Goal: Information Seeking & Learning: Learn about a topic

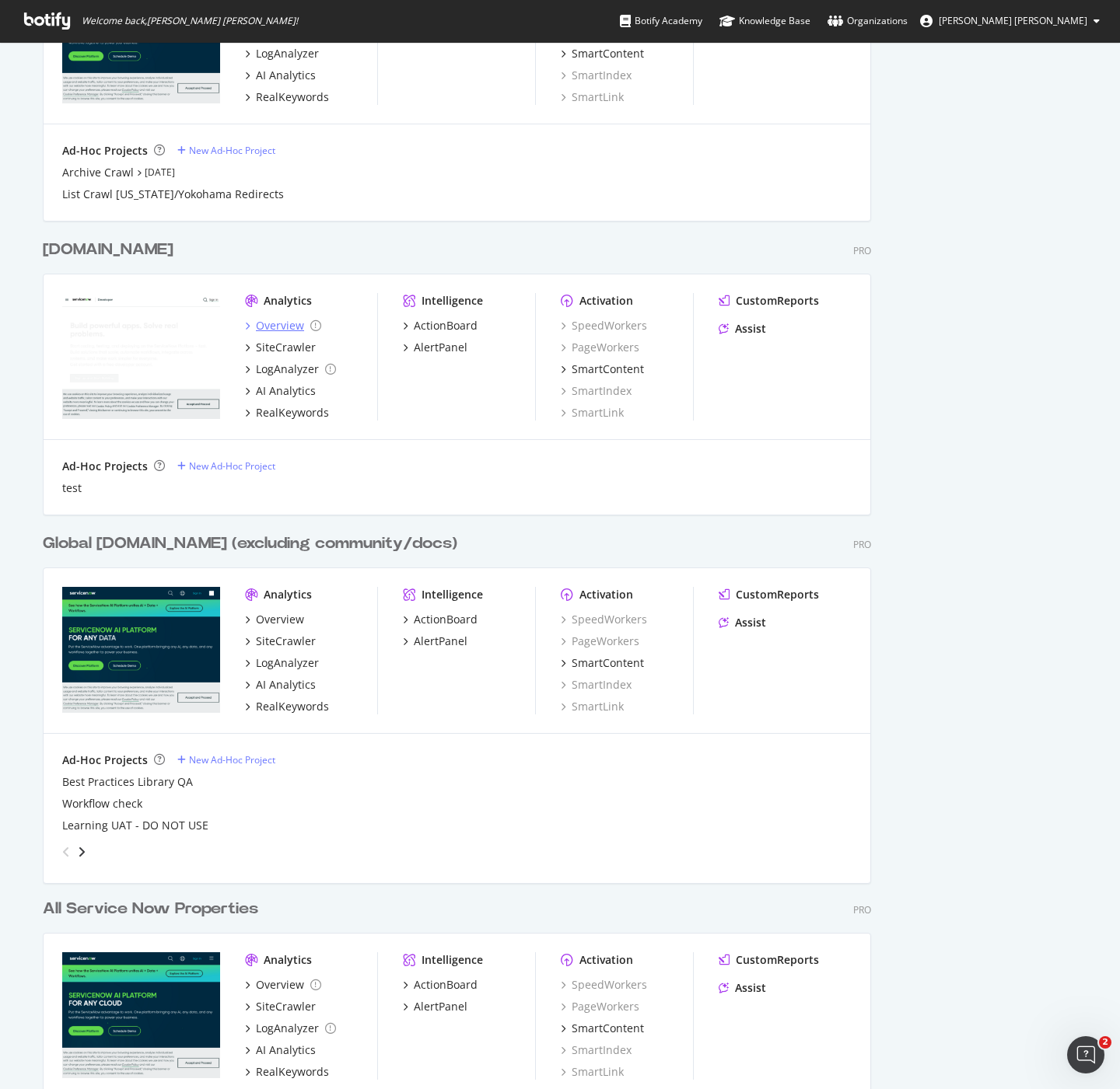
scroll to position [1176, 0]
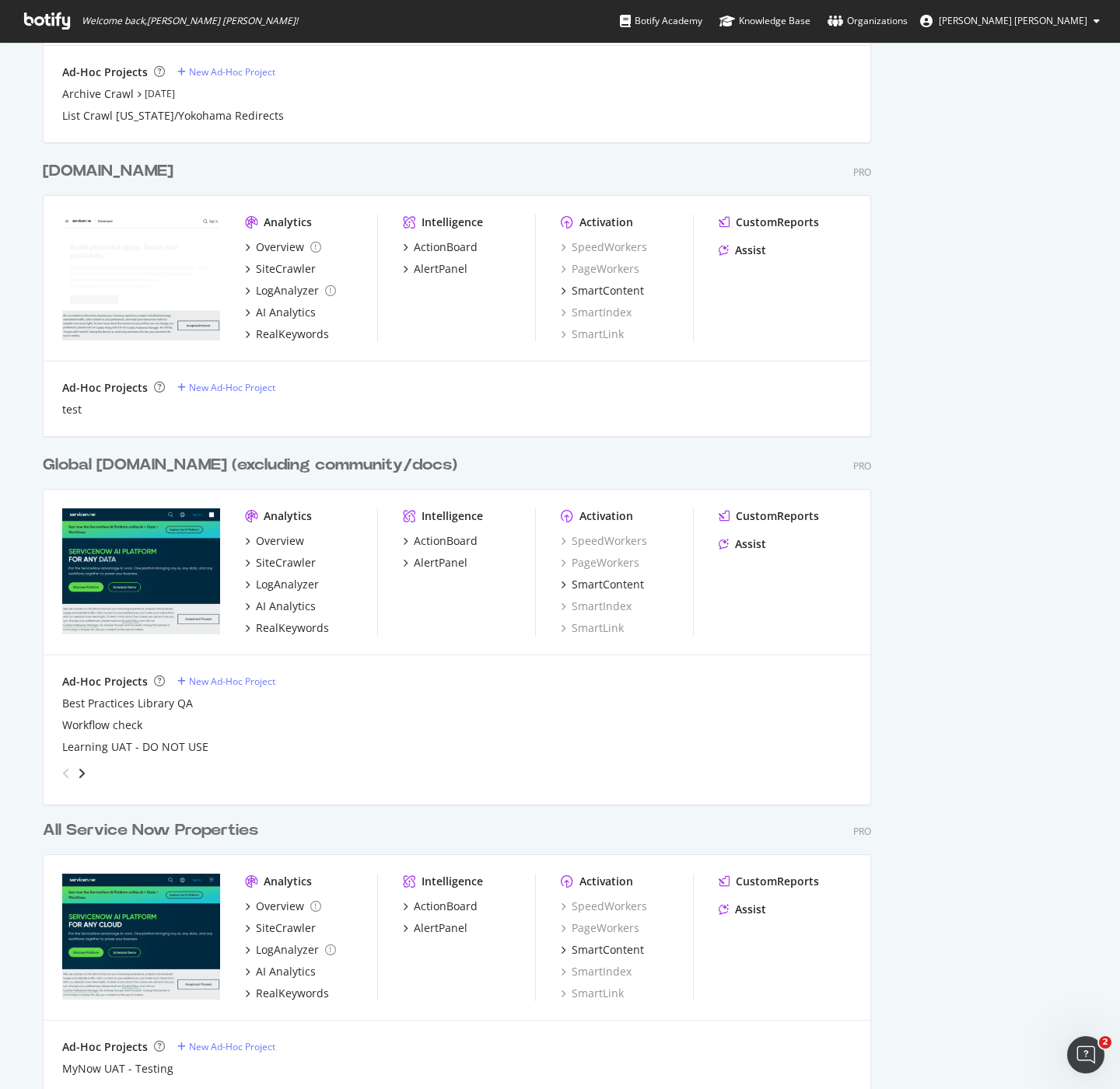
click at [203, 464] on div "Global [DOMAIN_NAME] (excluding community/docs)" at bounding box center [249, 465] width 415 height 22
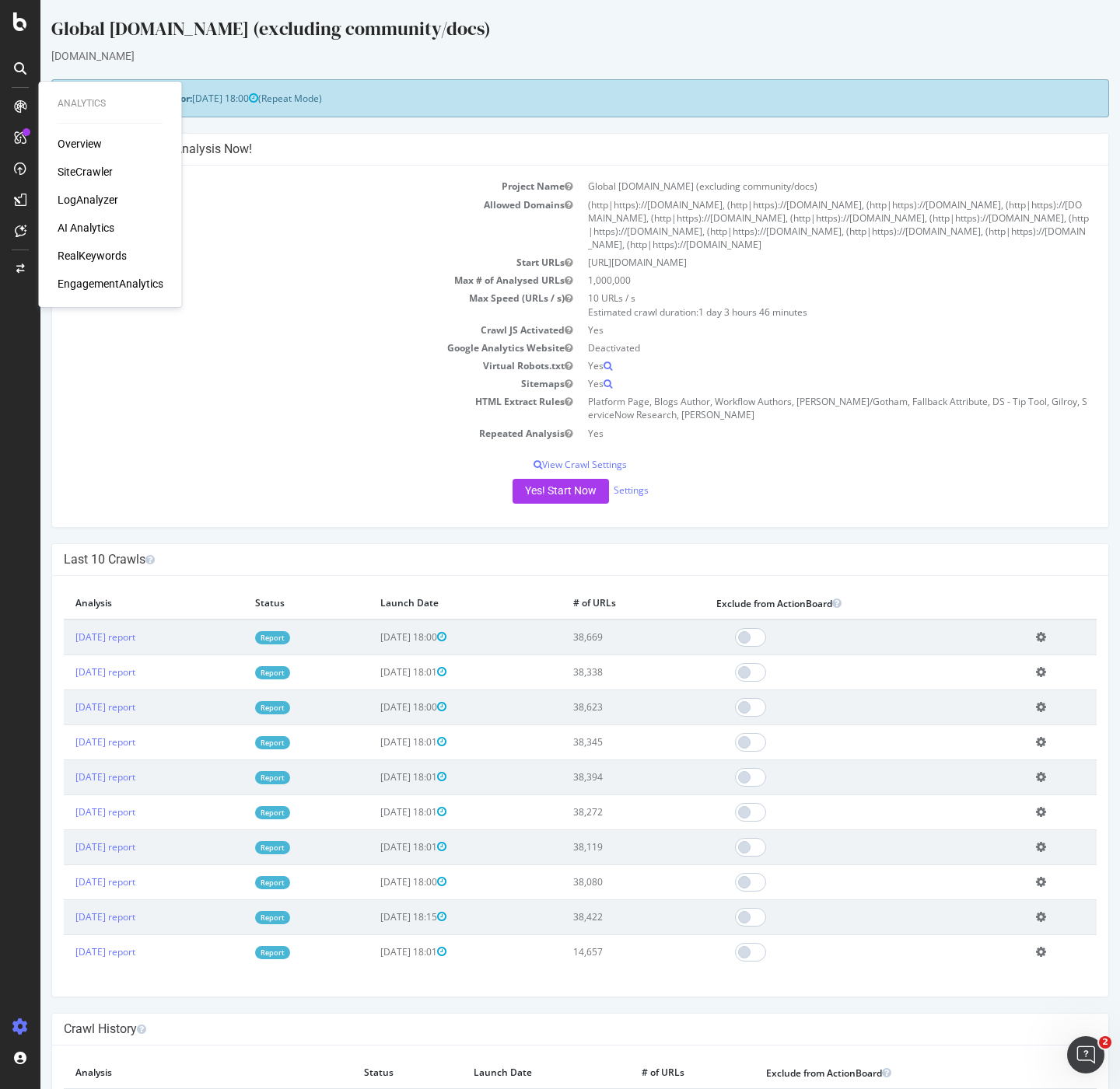
click at [94, 262] on div "RealKeywords" at bounding box center [92, 256] width 69 height 15
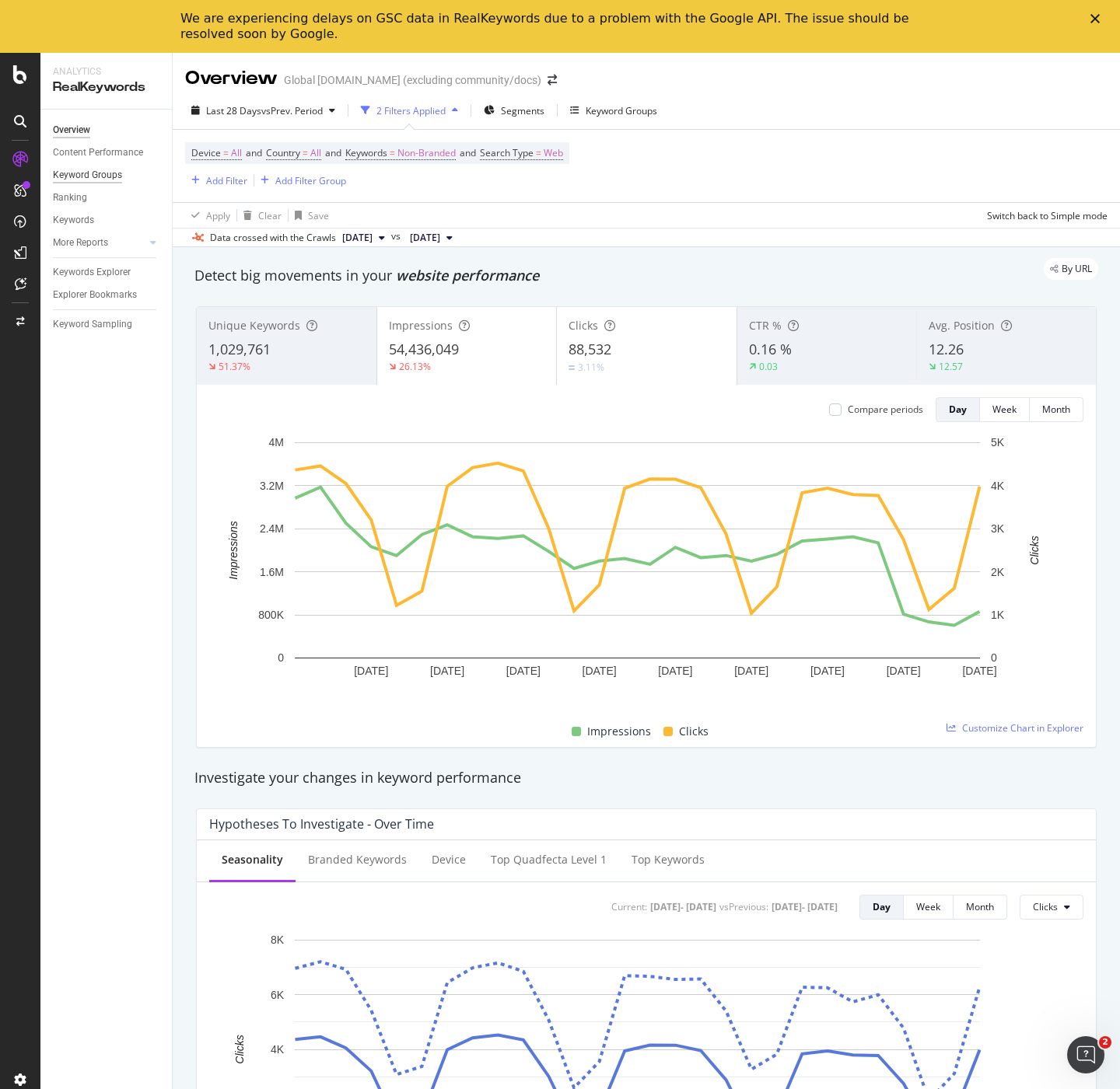
click at [100, 172] on div "Keyword Groups" at bounding box center [88, 175] width 69 height 16
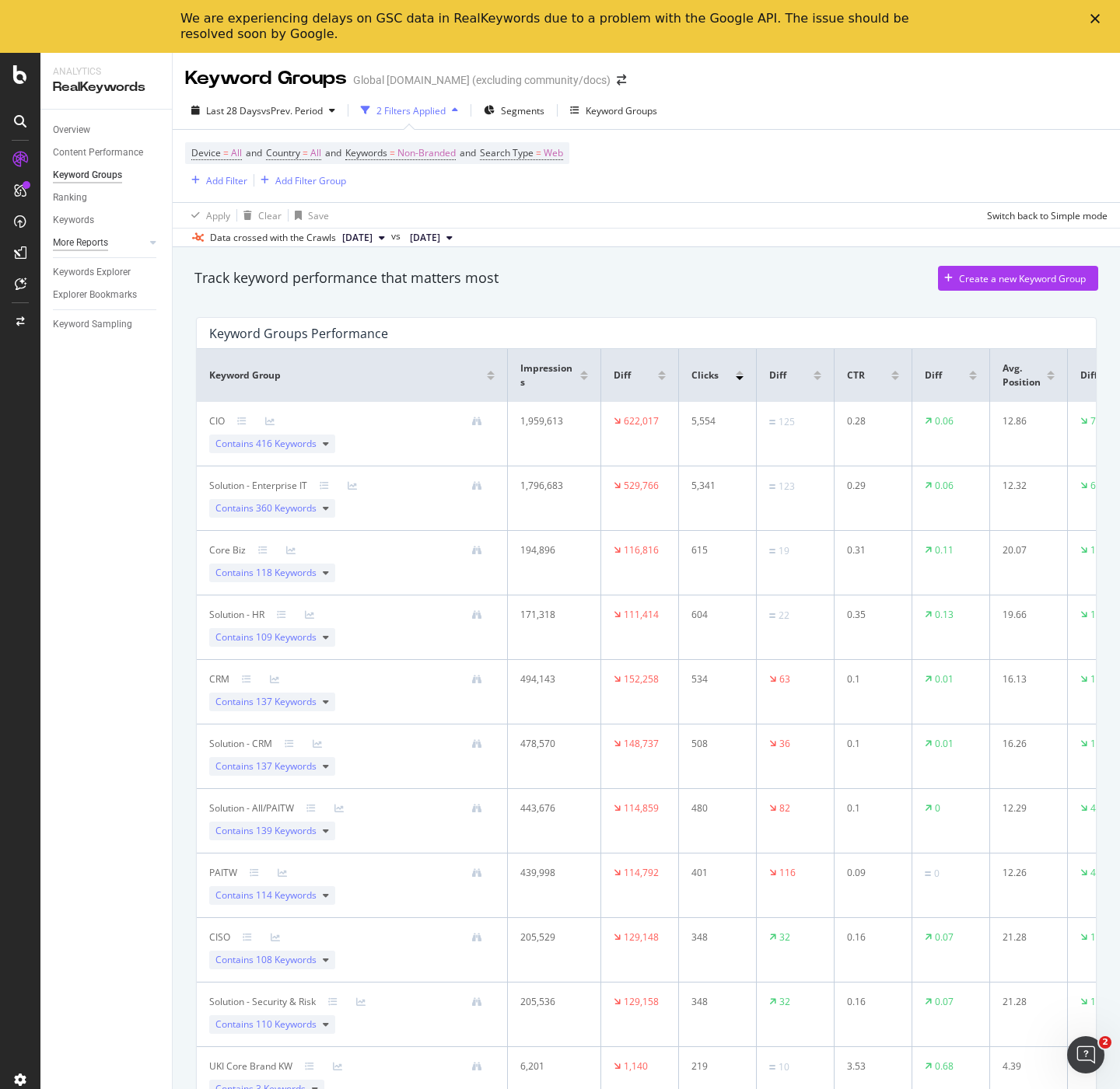
click at [102, 237] on div "More Reports" at bounding box center [80, 242] width 55 height 16
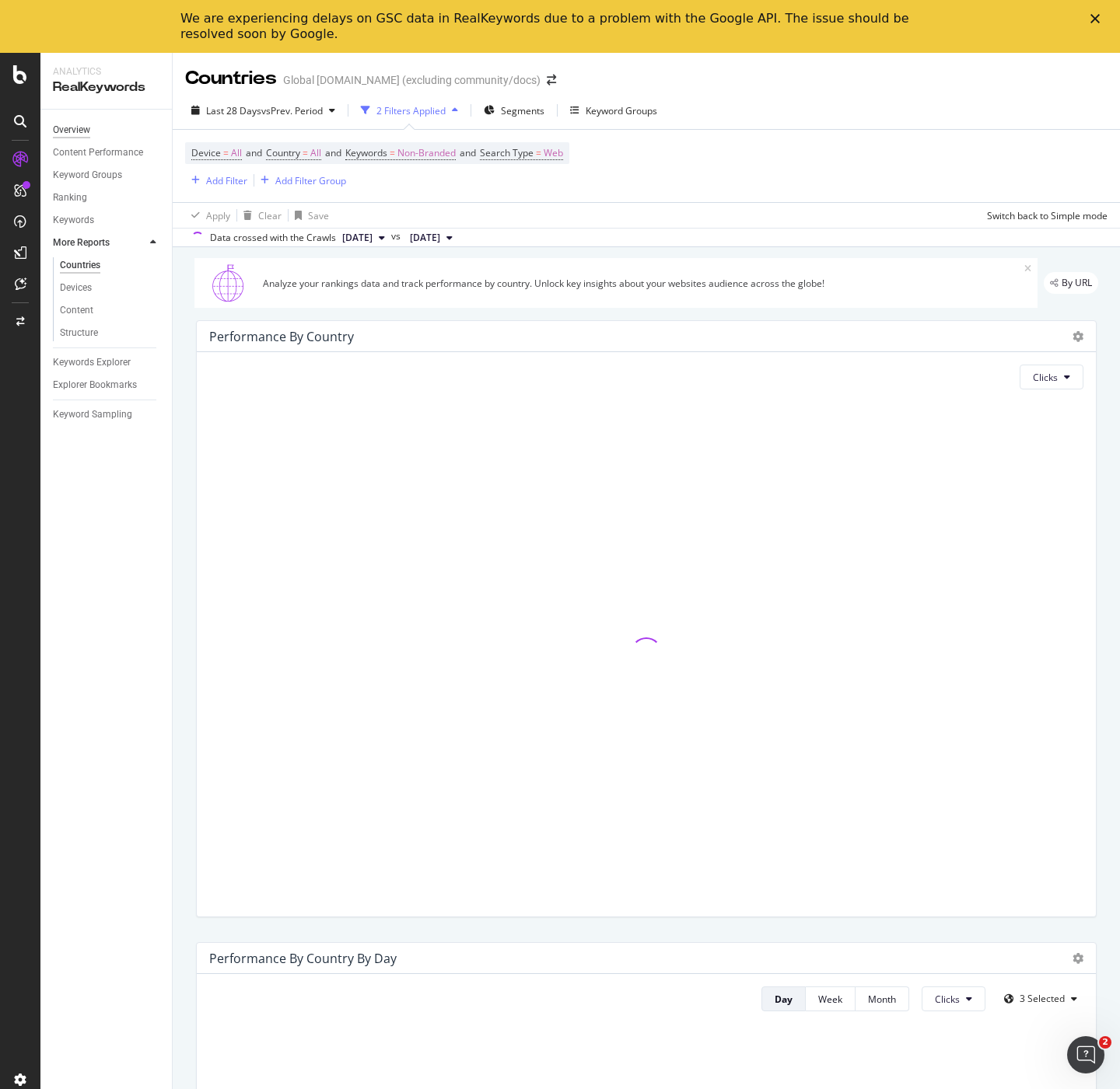
click at [79, 125] on div "Overview" at bounding box center [71, 130] width 38 height 16
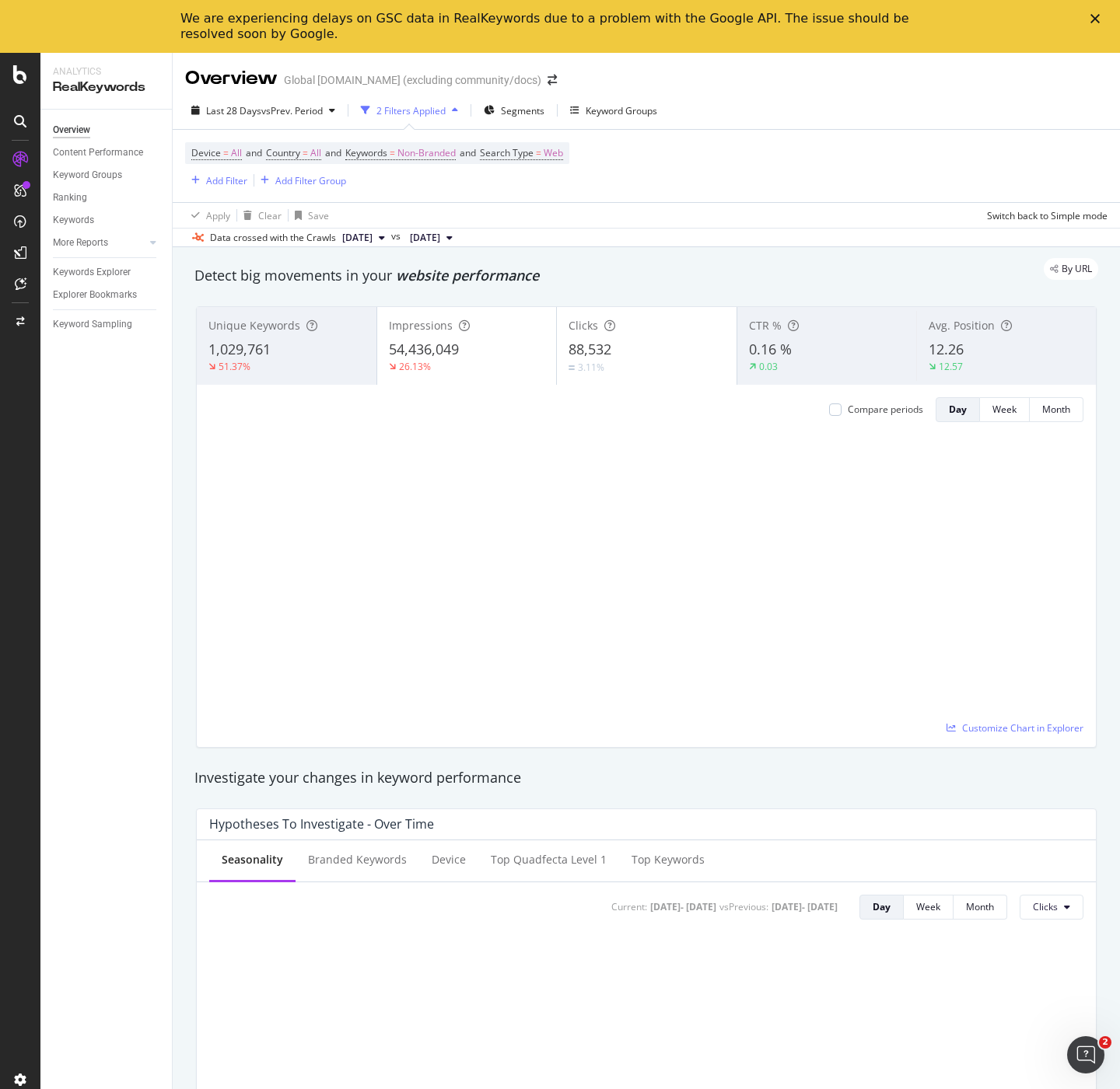
click at [80, 122] on div "Overview" at bounding box center [71, 130] width 38 height 16
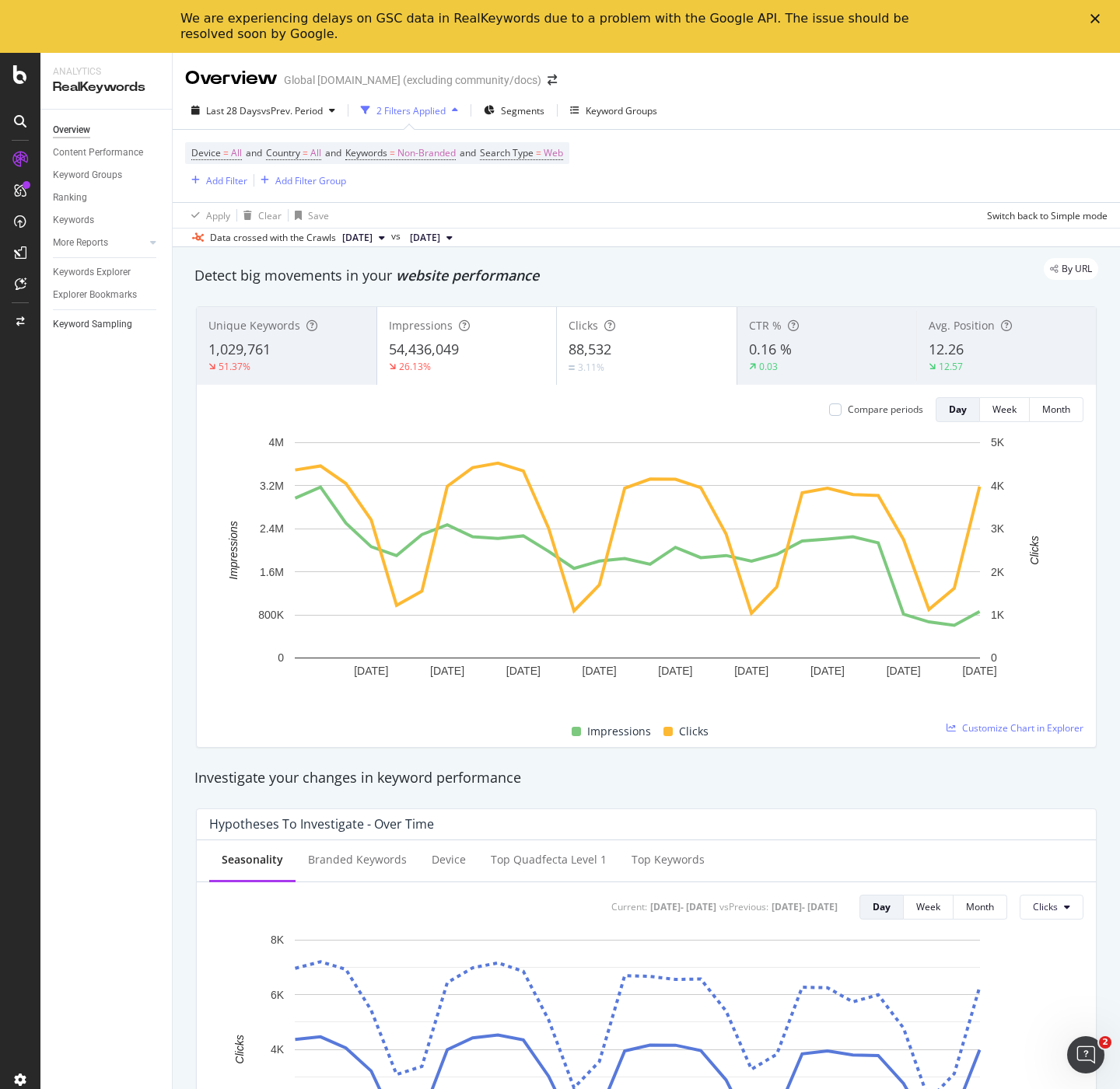
drag, startPoint x: 132, startPoint y: 329, endPoint x: 143, endPoint y: 317, distance: 16.3
click at [132, 329] on link "Keyword Sampling" at bounding box center [107, 324] width 108 height 16
